Goal: Transaction & Acquisition: Purchase product/service

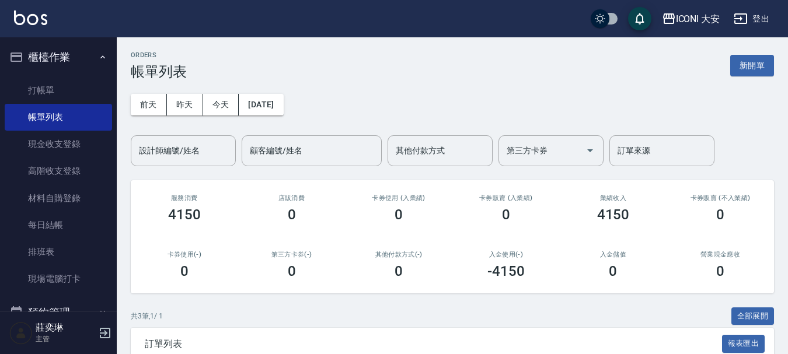
scroll to position [5, 0]
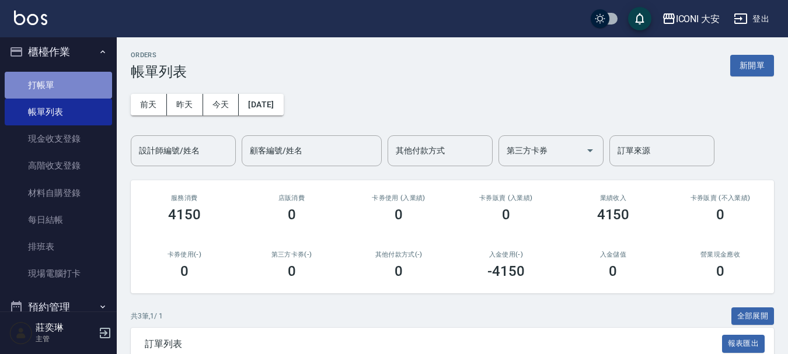
click at [66, 82] on link "打帳單" at bounding box center [58, 85] width 107 height 27
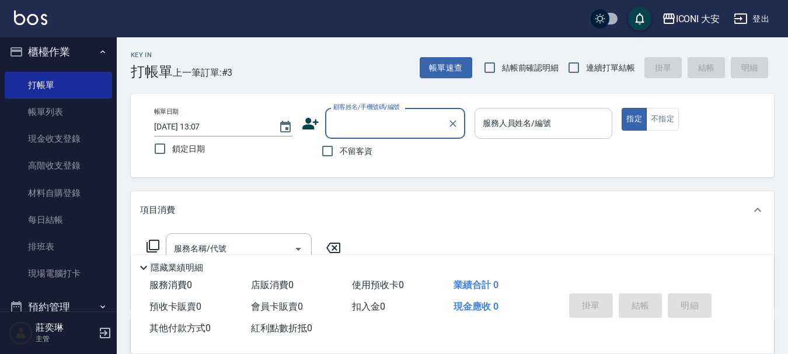
click at [601, 134] on div "服務人員姓名/編號" at bounding box center [543, 123] width 138 height 31
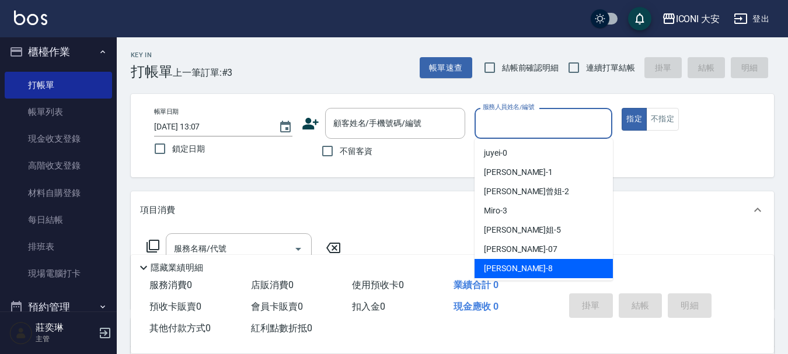
click at [493, 267] on span "Yulisa -8" at bounding box center [518, 269] width 69 height 12
type input "Yulisa-8"
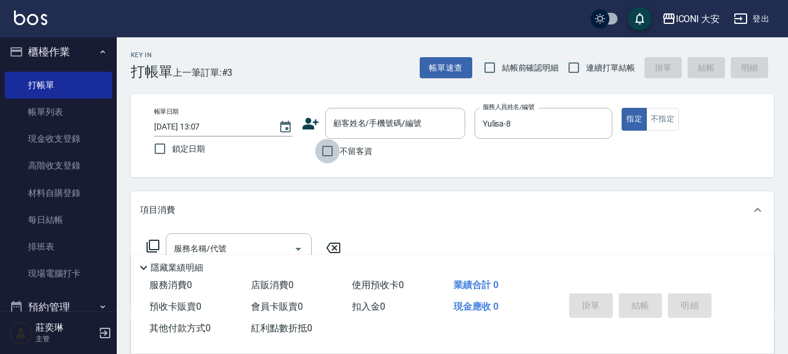
click at [326, 152] on input "不留客資" at bounding box center [327, 151] width 25 height 25
checkbox input "true"
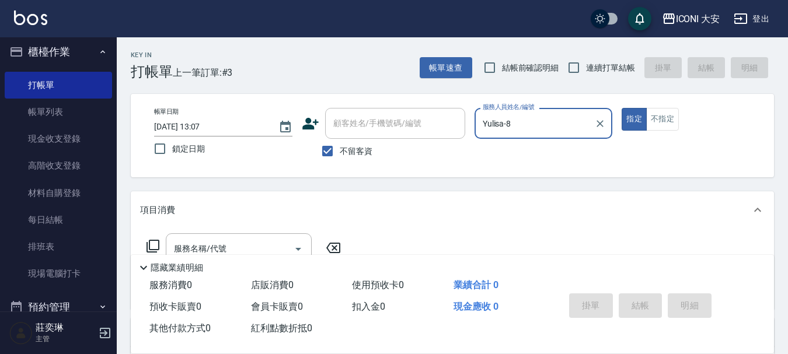
click at [155, 244] on icon at bounding box center [153, 246] width 14 height 14
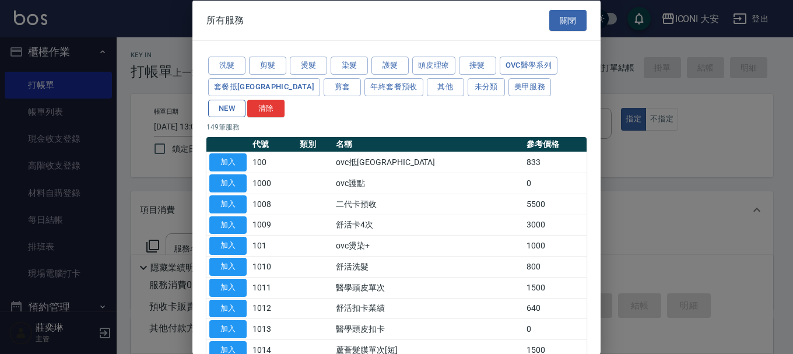
click at [246, 99] on button "NEW" at bounding box center [226, 108] width 37 height 18
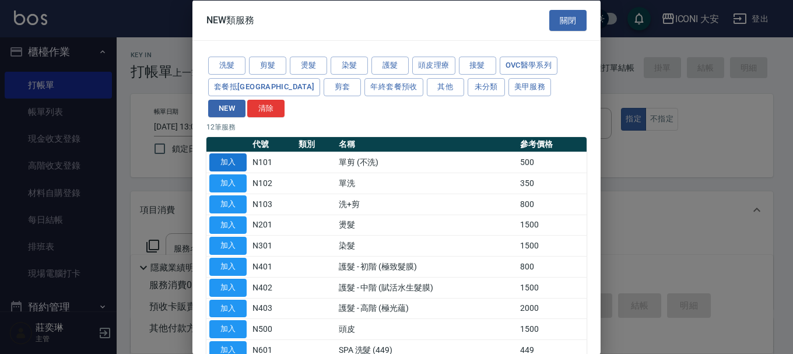
click at [241, 153] on button "加入" at bounding box center [227, 162] width 37 height 18
type input "單剪 (不洗)(N101)"
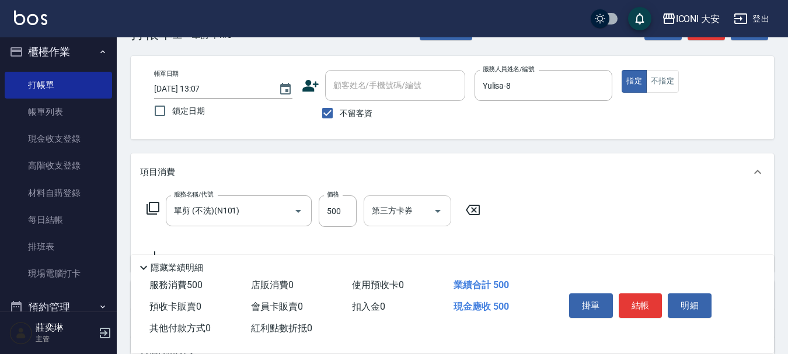
scroll to position [58, 0]
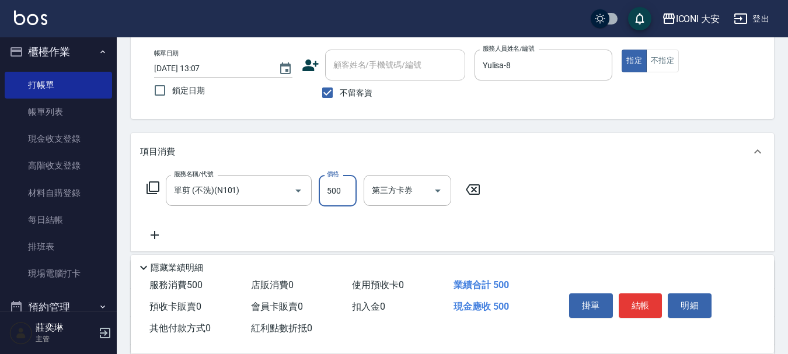
click at [344, 194] on input "500" at bounding box center [338, 191] width 38 height 32
type input "200"
click at [632, 294] on button "結帳" at bounding box center [640, 305] width 44 height 25
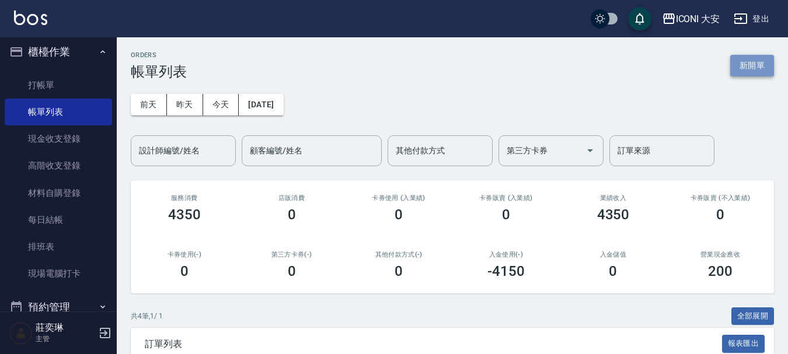
click at [734, 69] on button "新開單" at bounding box center [752, 66] width 44 height 22
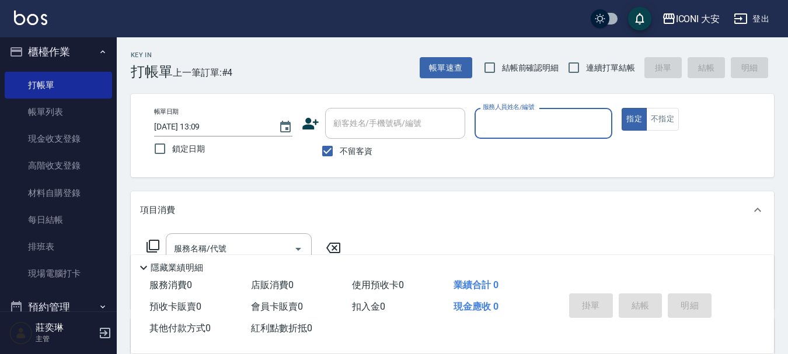
click at [518, 121] on input "服務人員姓名/編號" at bounding box center [544, 123] width 128 height 20
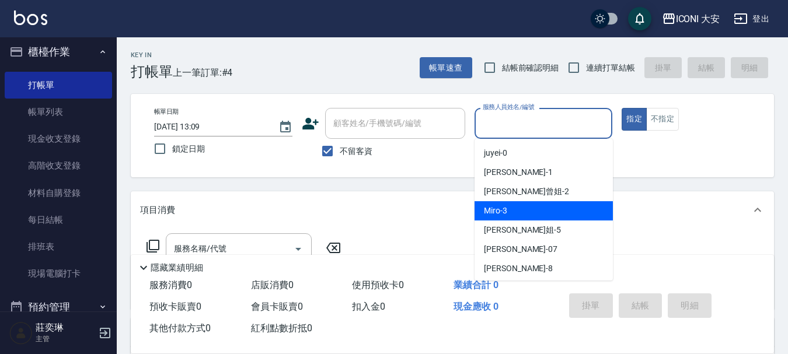
click at [526, 212] on div "Miro -3" at bounding box center [543, 210] width 138 height 19
type input "Miro-3"
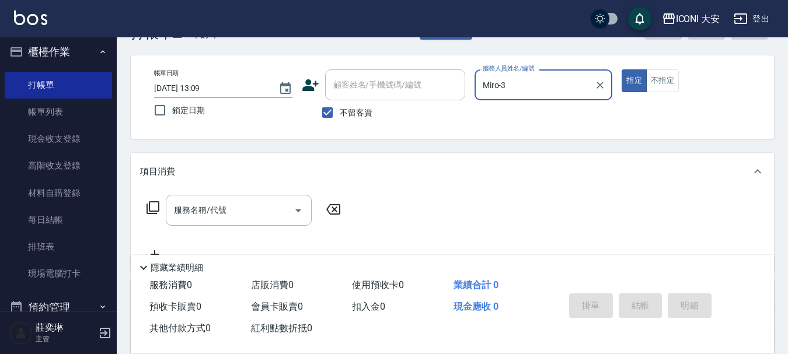
scroll to position [58, 0]
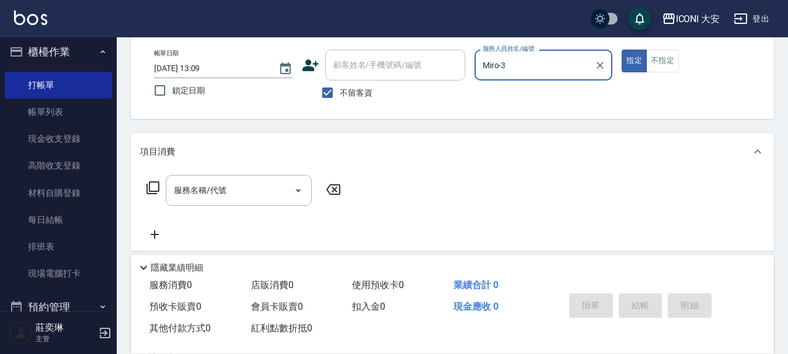
click at [153, 188] on icon at bounding box center [153, 188] width 14 height 14
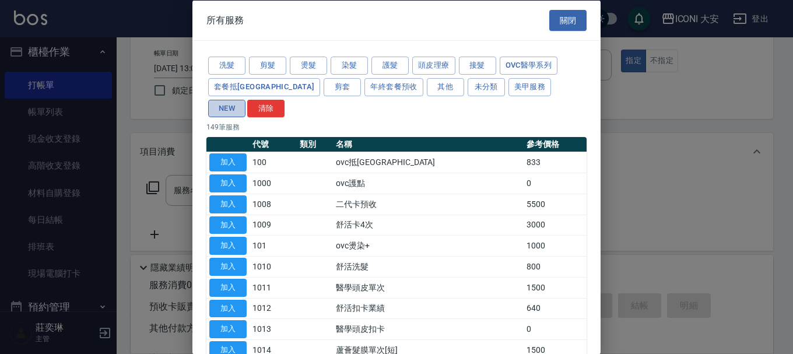
click at [246, 99] on button "NEW" at bounding box center [226, 108] width 37 height 18
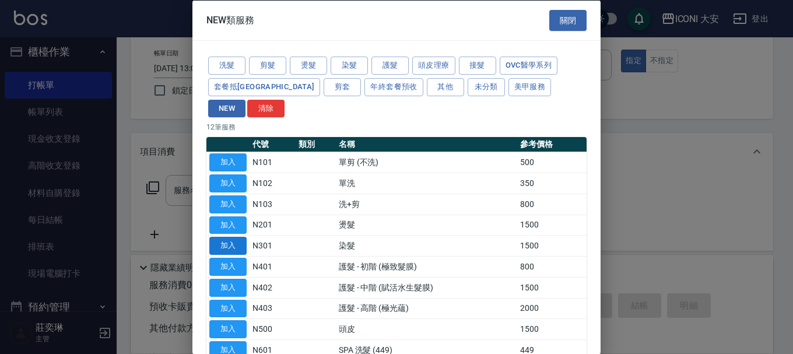
click at [235, 237] on button "加入" at bounding box center [227, 246] width 37 height 18
type input "染髮(N301)"
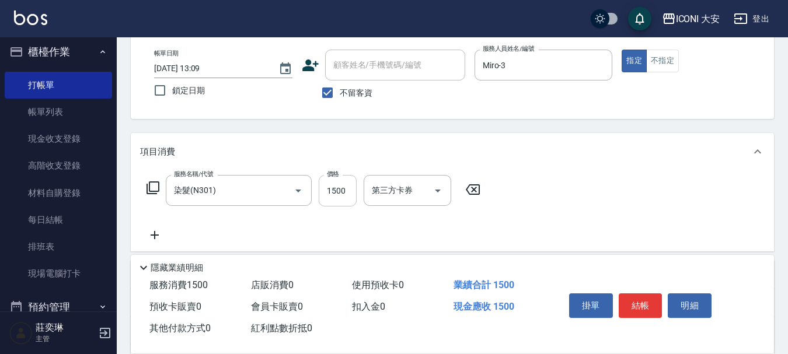
click at [344, 192] on input "1500" at bounding box center [338, 191] width 38 height 32
type input "2100"
click at [652, 305] on button "結帳" at bounding box center [640, 305] width 44 height 25
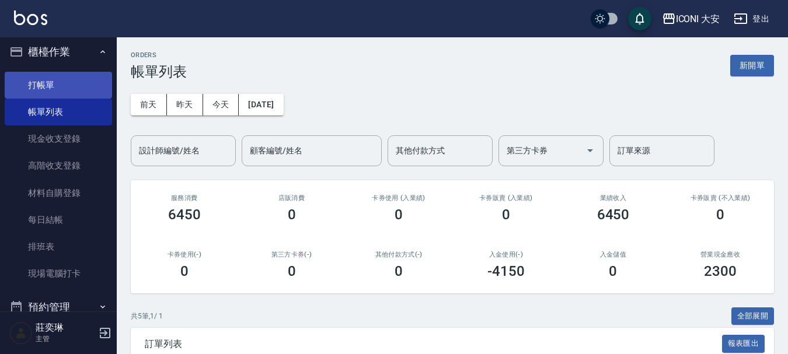
click at [56, 81] on link "打帳單" at bounding box center [58, 85] width 107 height 27
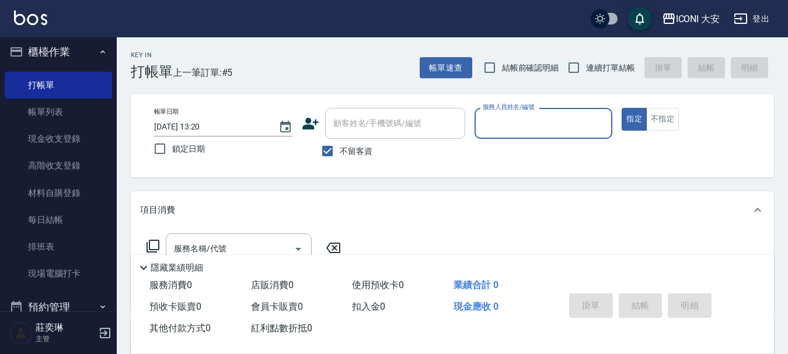
click at [528, 127] on input "服務人員姓名/編號" at bounding box center [544, 123] width 128 height 20
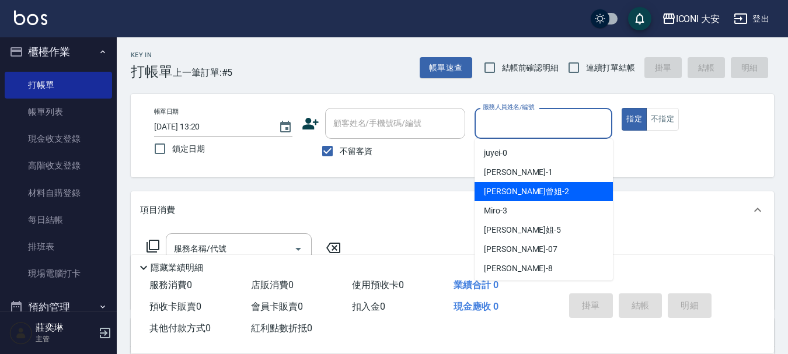
click at [532, 191] on div "[PERSON_NAME]曾姐 -2" at bounding box center [543, 191] width 138 height 19
type input "[PERSON_NAME]曾姐-2"
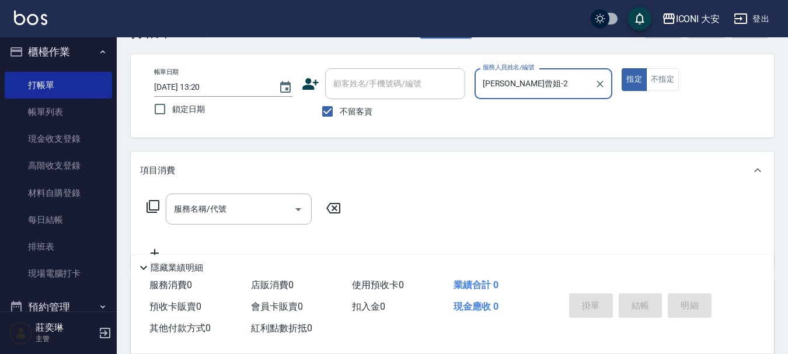
scroll to position [58, 0]
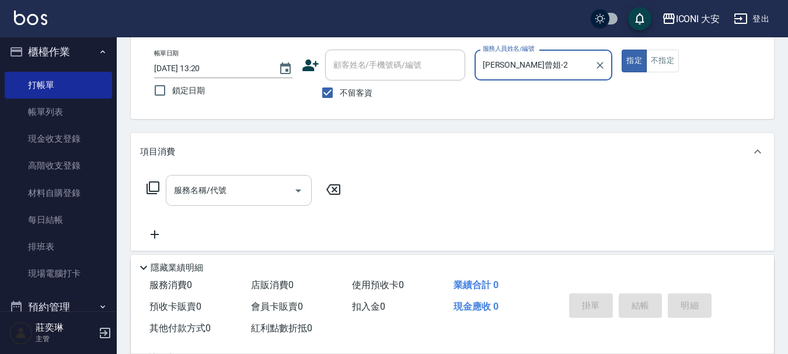
click at [232, 177] on div "服務名稱/代號" at bounding box center [239, 190] width 146 height 31
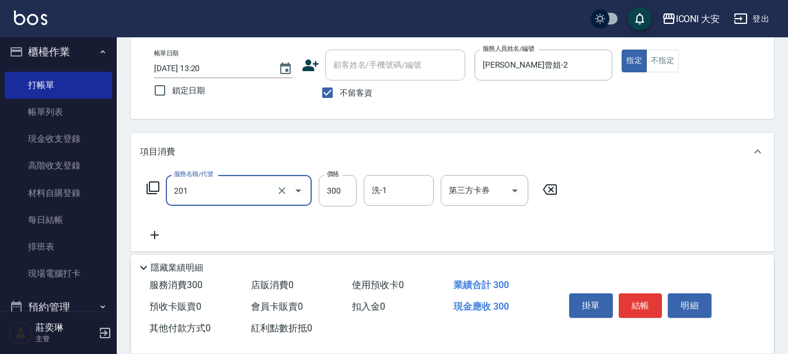
type input "張.曾洗髮　(201)"
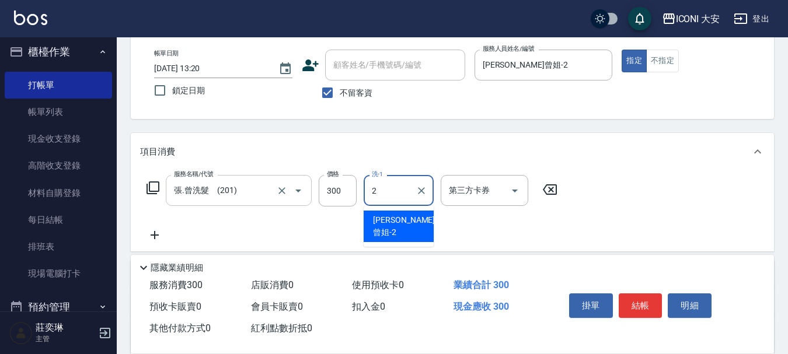
type input "[PERSON_NAME]曾姐-2"
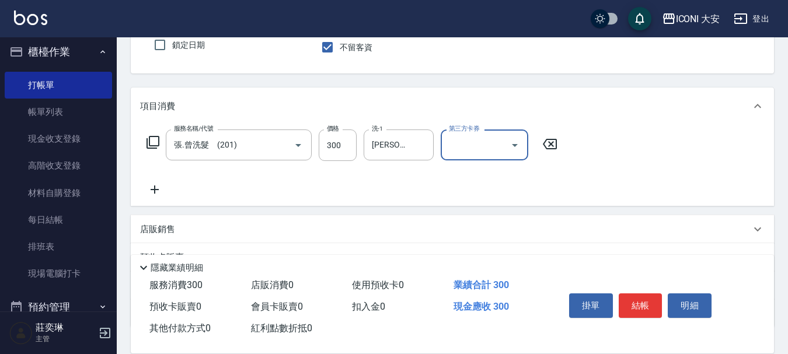
scroll to position [175, 0]
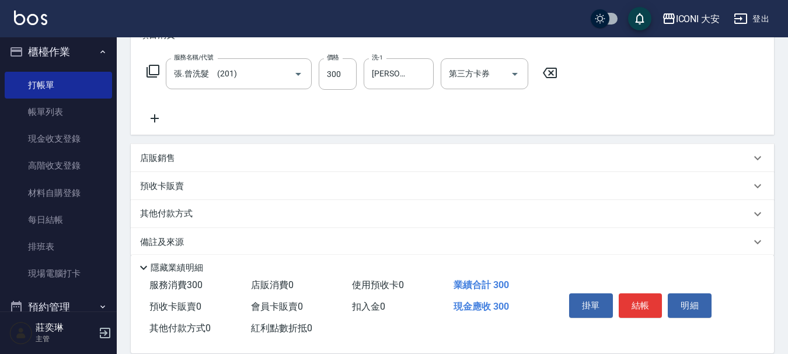
click at [153, 116] on icon at bounding box center [154, 118] width 29 height 14
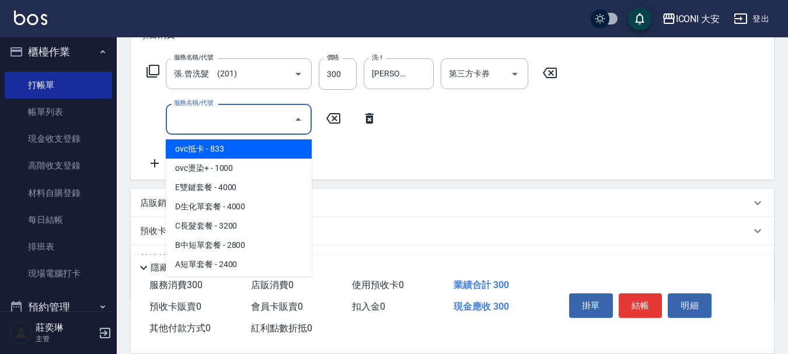
click at [203, 123] on input "服務名稱/代號" at bounding box center [230, 119] width 118 height 20
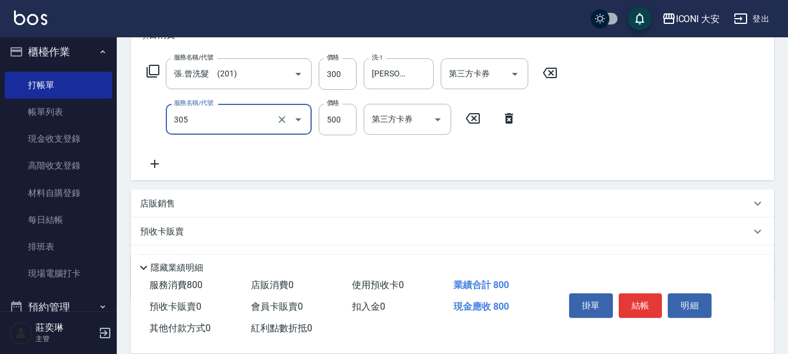
type input "剪髮(305)"
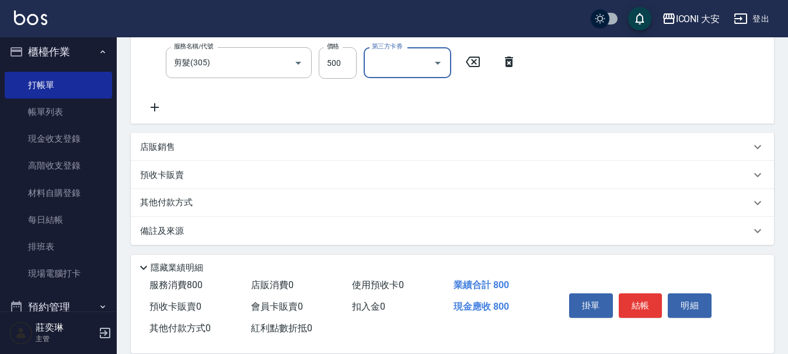
scroll to position [235, 0]
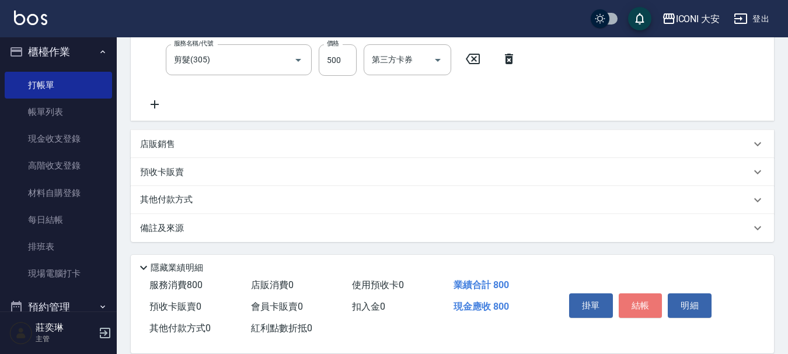
click at [637, 295] on button "結帳" at bounding box center [640, 305] width 44 height 25
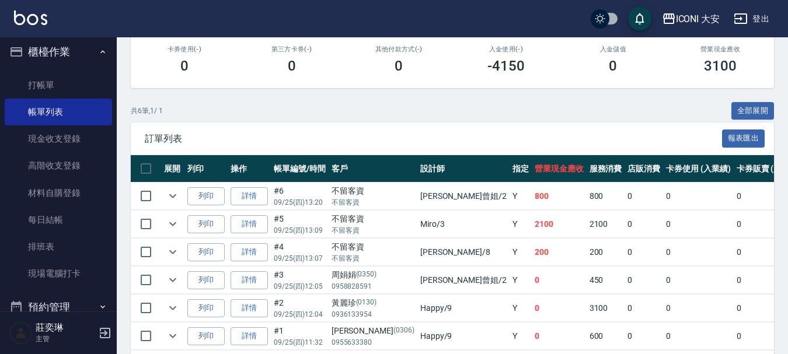
scroll to position [256, 0]
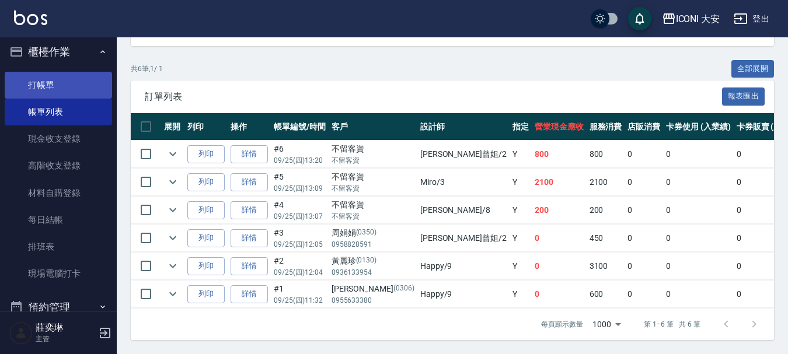
click at [54, 86] on link "打帳單" at bounding box center [58, 85] width 107 height 27
